Goal: Check status: Check status

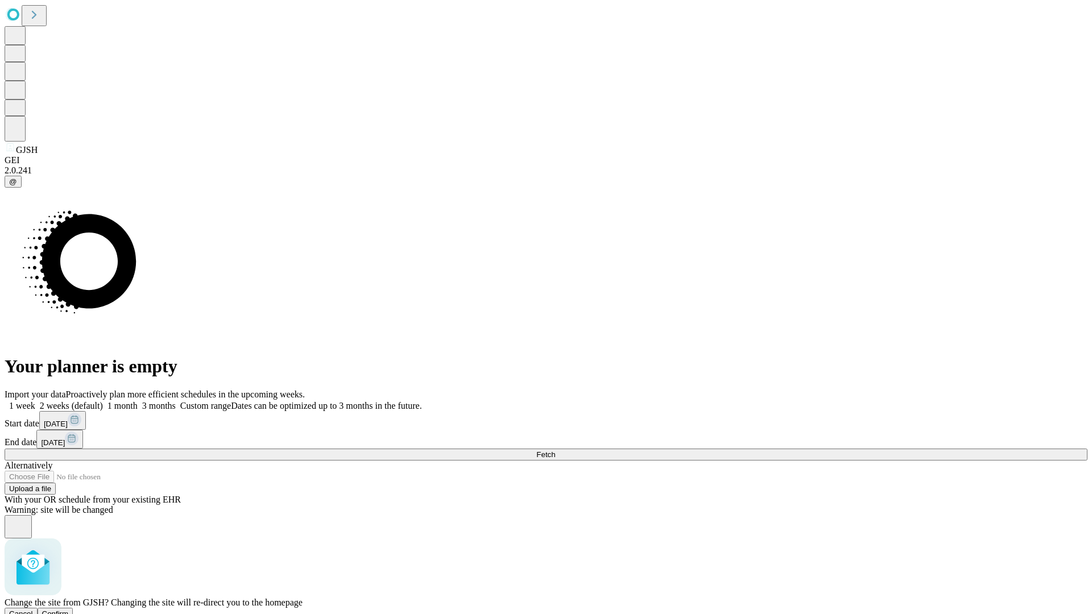
click at [69, 610] on span "Confirm" at bounding box center [55, 614] width 27 height 9
click at [35, 401] on label "1 week" at bounding box center [20, 406] width 31 height 10
click at [555, 450] on span "Fetch" at bounding box center [545, 454] width 19 height 9
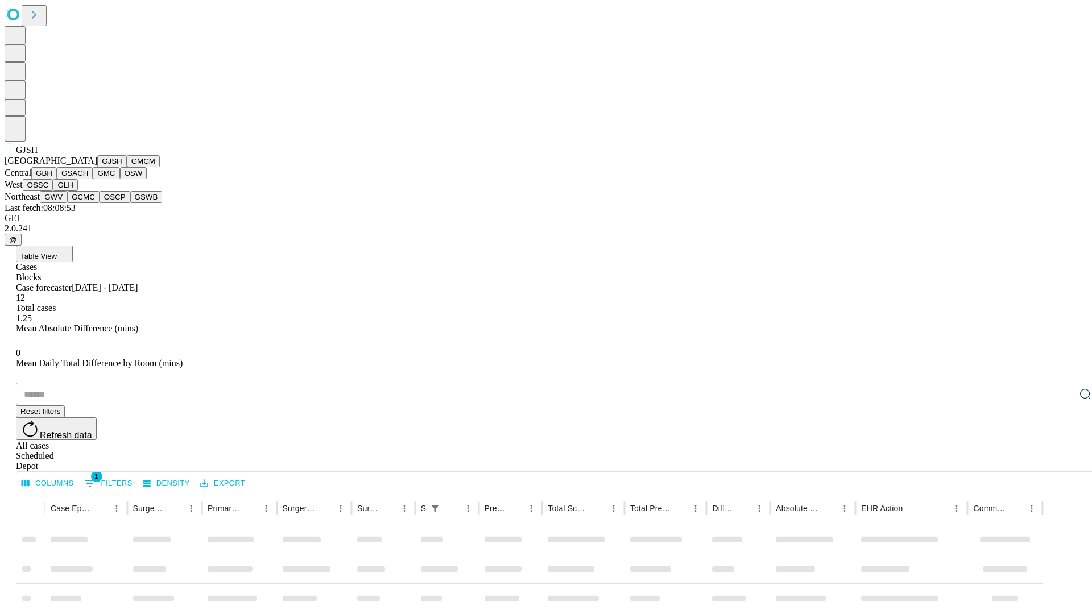
click at [127, 167] on button "GMCM" at bounding box center [143, 161] width 33 height 12
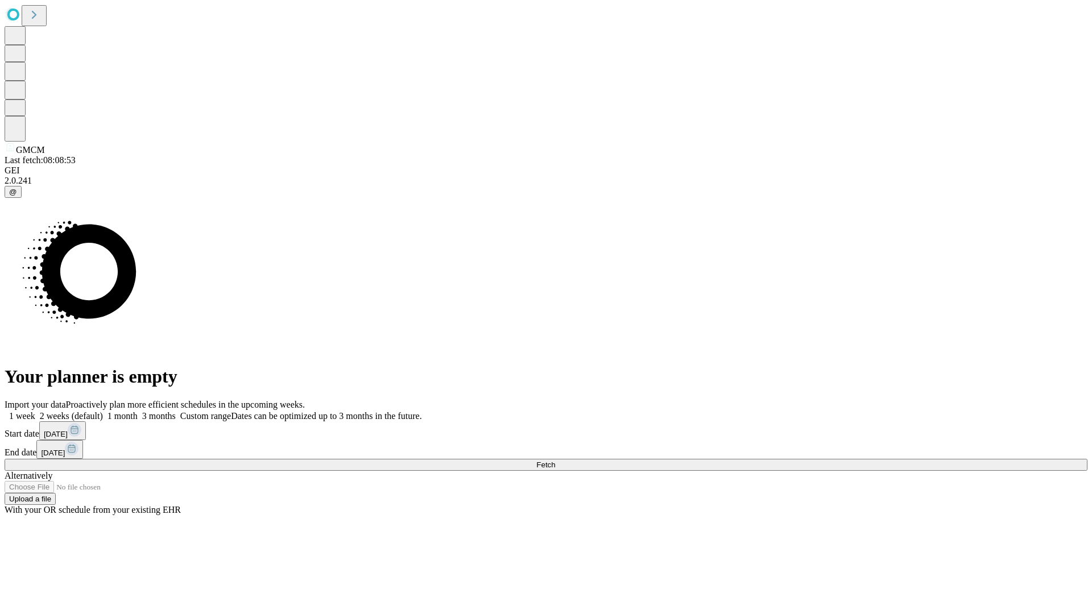
click at [35, 411] on label "1 week" at bounding box center [20, 416] width 31 height 10
click at [555, 461] on span "Fetch" at bounding box center [545, 465] width 19 height 9
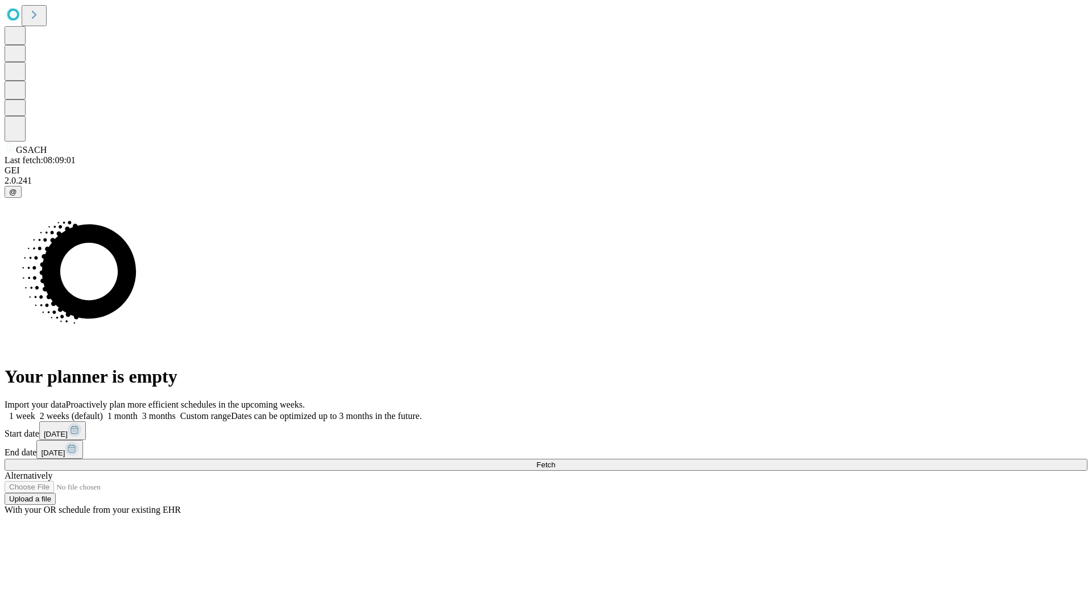
click at [35, 411] on label "1 week" at bounding box center [20, 416] width 31 height 10
click at [555, 461] on span "Fetch" at bounding box center [545, 465] width 19 height 9
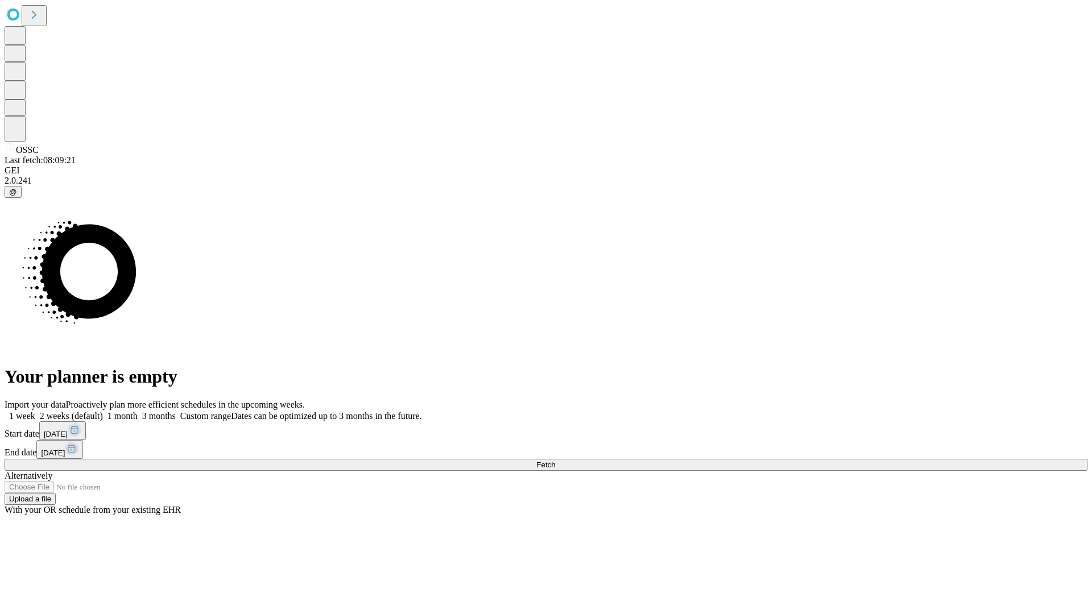
click at [35, 411] on label "1 week" at bounding box center [20, 416] width 31 height 10
click at [555, 461] on span "Fetch" at bounding box center [545, 465] width 19 height 9
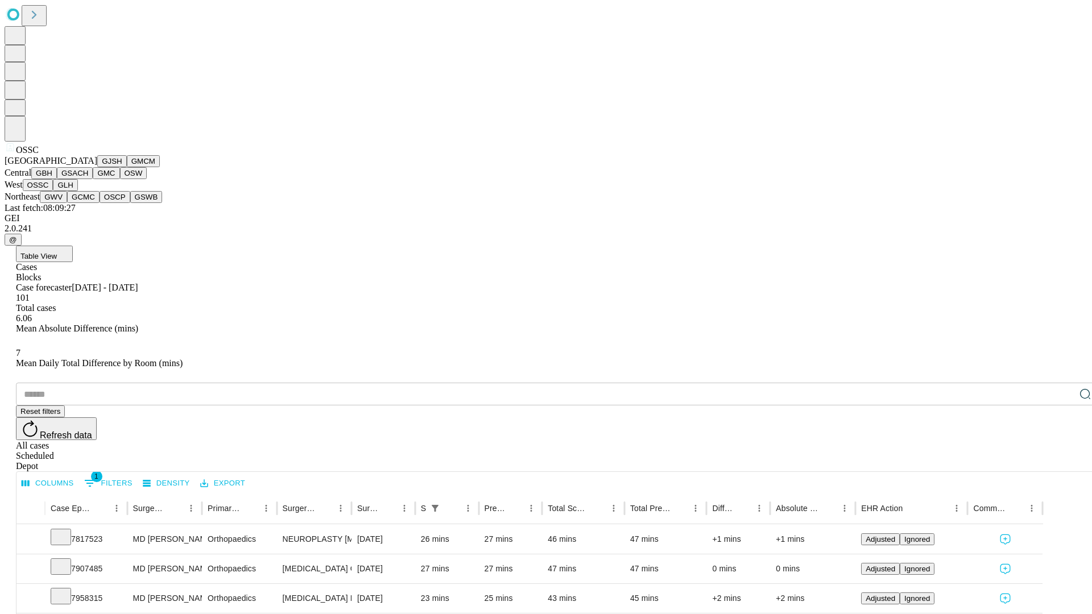
click at [77, 191] on button "GLH" at bounding box center [65, 185] width 24 height 12
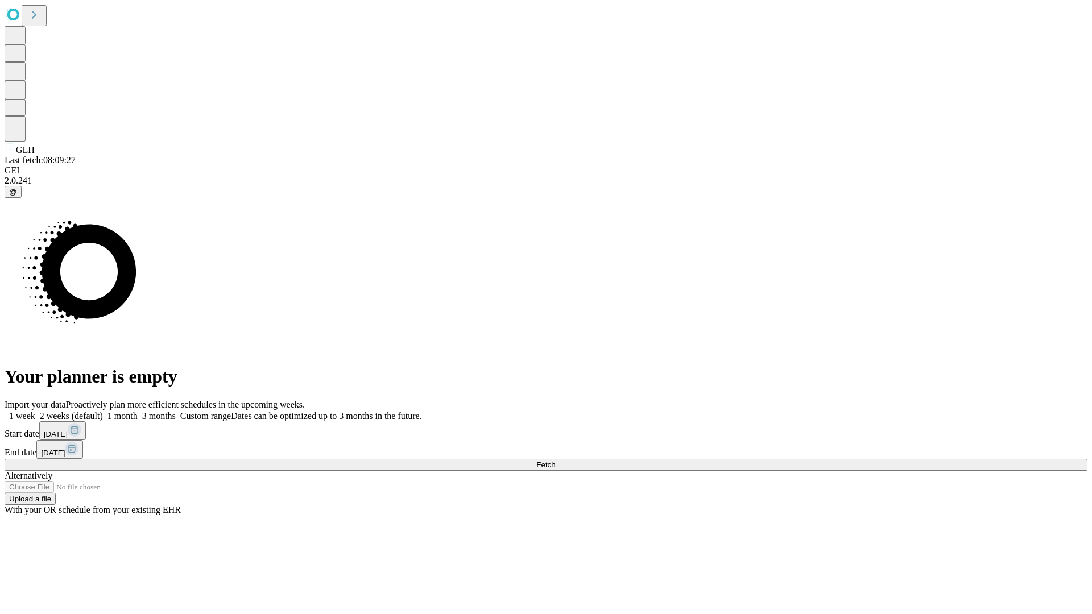
click at [35, 411] on label "1 week" at bounding box center [20, 416] width 31 height 10
click at [555, 461] on span "Fetch" at bounding box center [545, 465] width 19 height 9
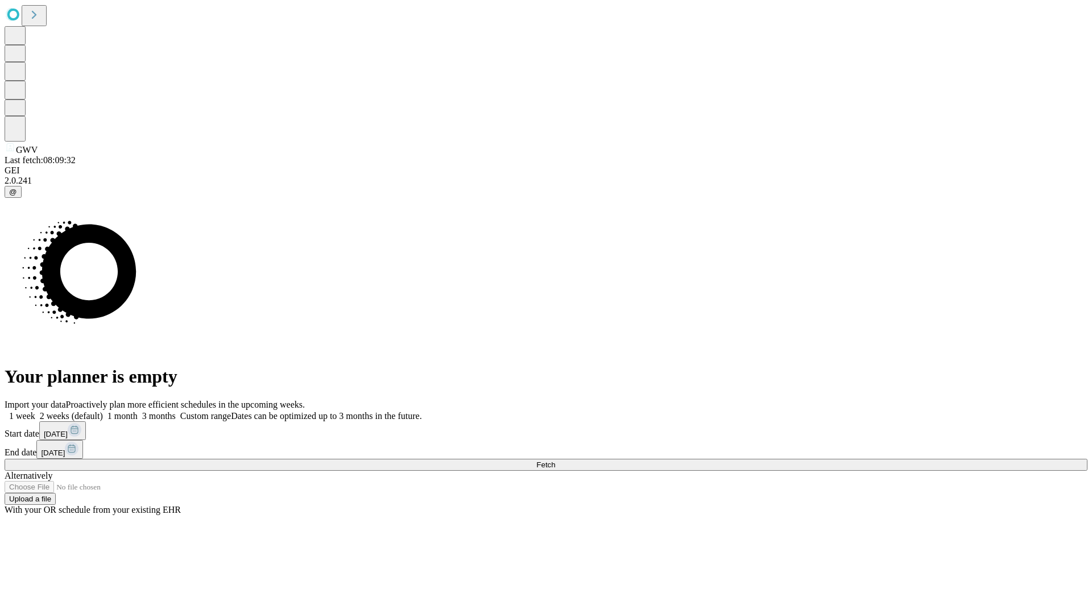
click at [35, 411] on label "1 week" at bounding box center [20, 416] width 31 height 10
click at [555, 461] on span "Fetch" at bounding box center [545, 465] width 19 height 9
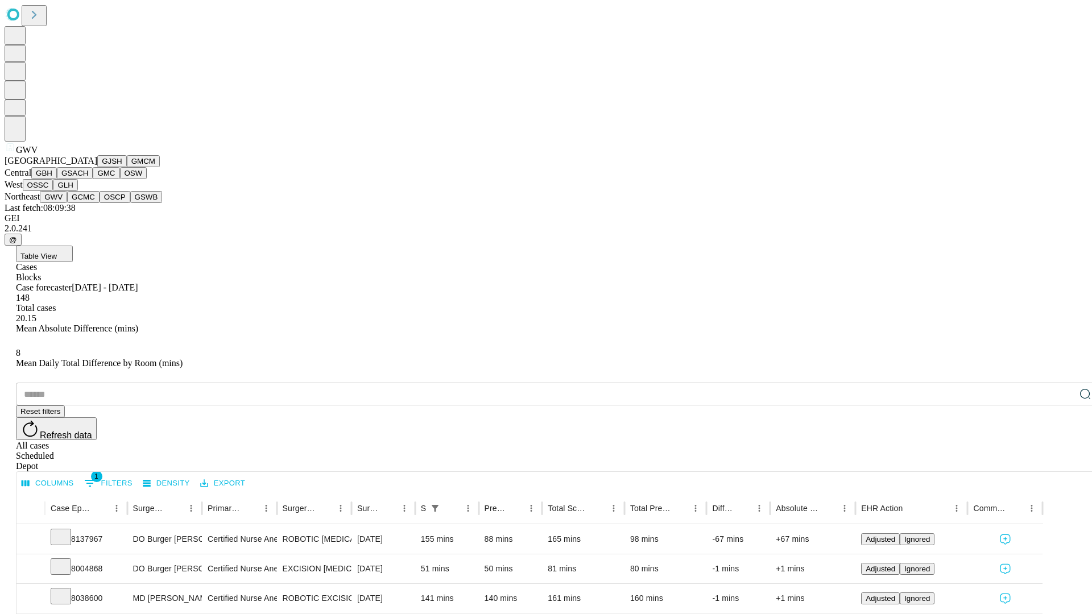
click at [88, 203] on button "GCMC" at bounding box center [83, 197] width 32 height 12
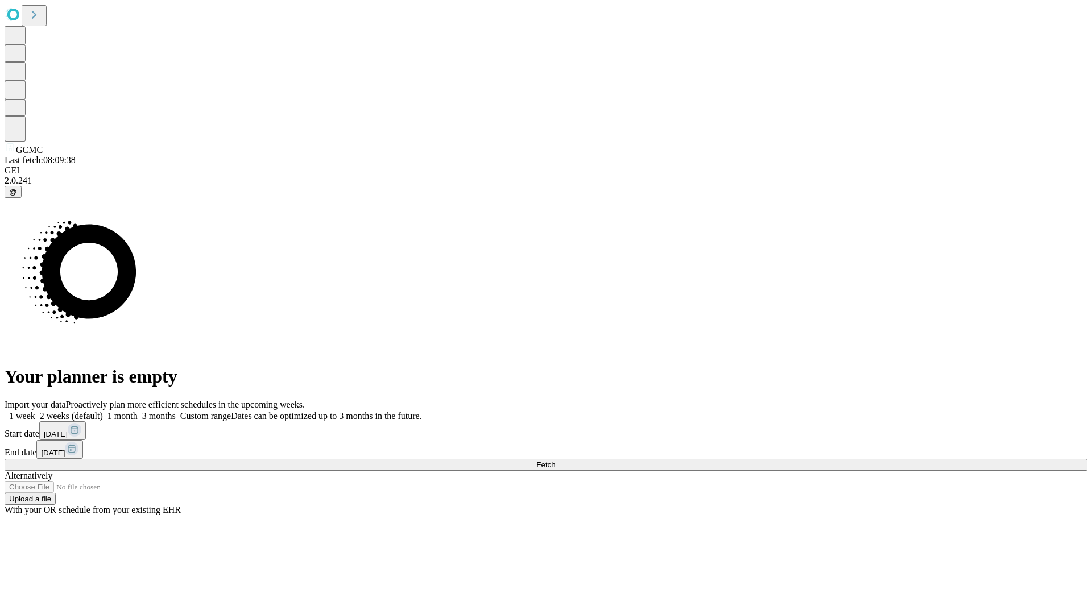
click at [35, 411] on label "1 week" at bounding box center [20, 416] width 31 height 10
click at [555, 461] on span "Fetch" at bounding box center [545, 465] width 19 height 9
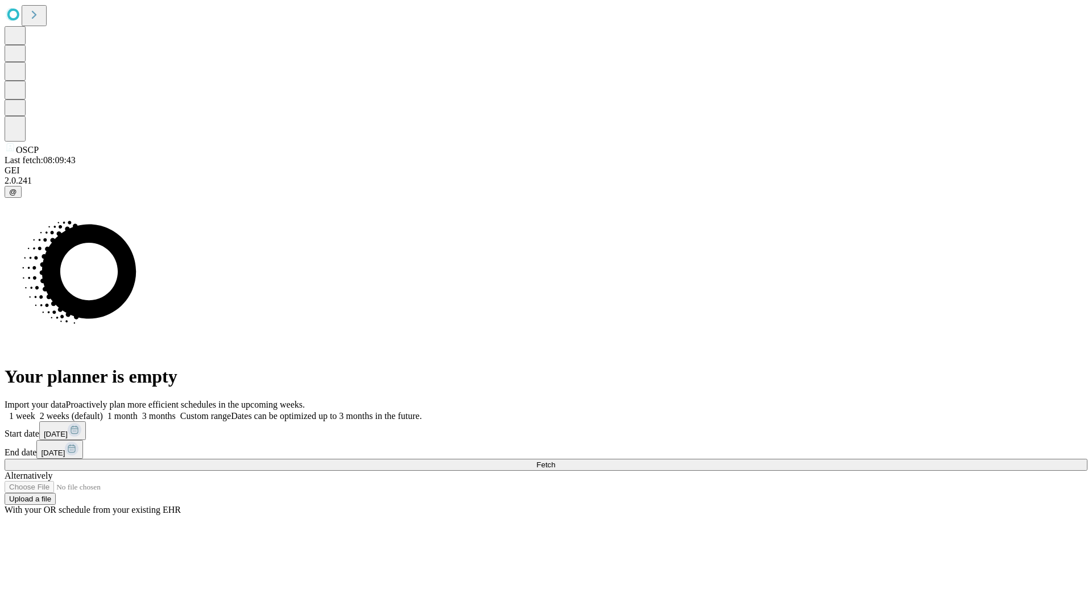
click at [35, 411] on label "1 week" at bounding box center [20, 416] width 31 height 10
click at [555, 461] on span "Fetch" at bounding box center [545, 465] width 19 height 9
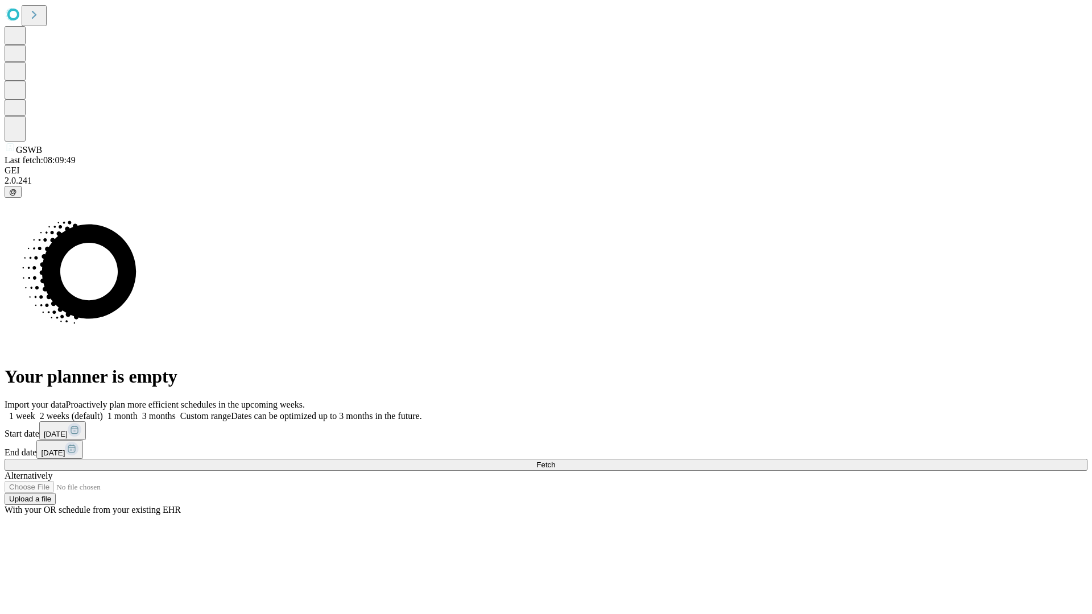
click at [35, 411] on label "1 week" at bounding box center [20, 416] width 31 height 10
click at [555, 461] on span "Fetch" at bounding box center [545, 465] width 19 height 9
